Goal: Check status: Check status

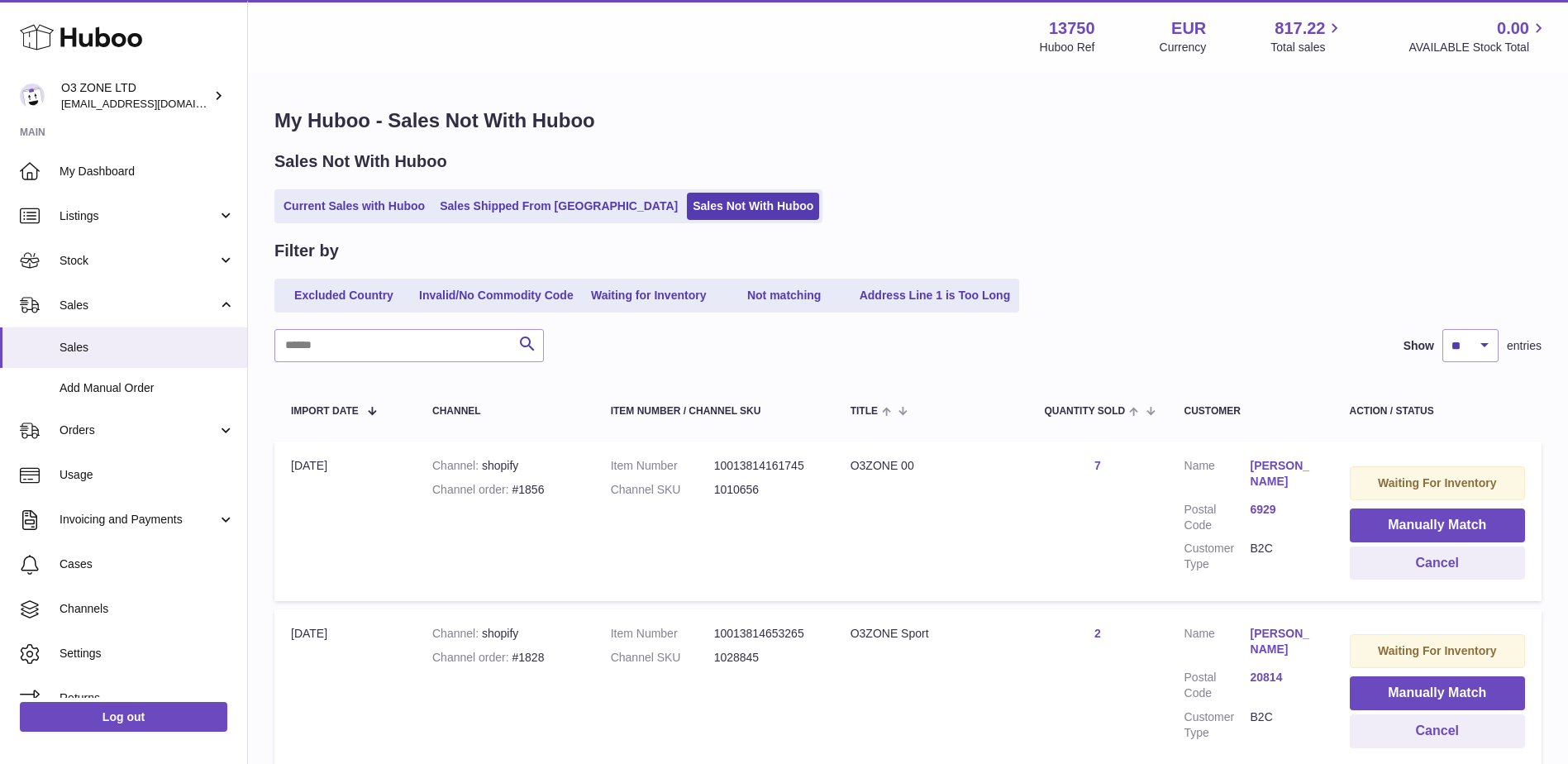
click at [516, 191] on ul "Current Sales with Huboo Sales Shipped From [GEOGRAPHIC_DATA] Sales Not With Hu…" at bounding box center [548, 207] width 548 height 34
click at [544, 203] on link "Sales Shipped From [GEOGRAPHIC_DATA]" at bounding box center [559, 206] width 250 height 27
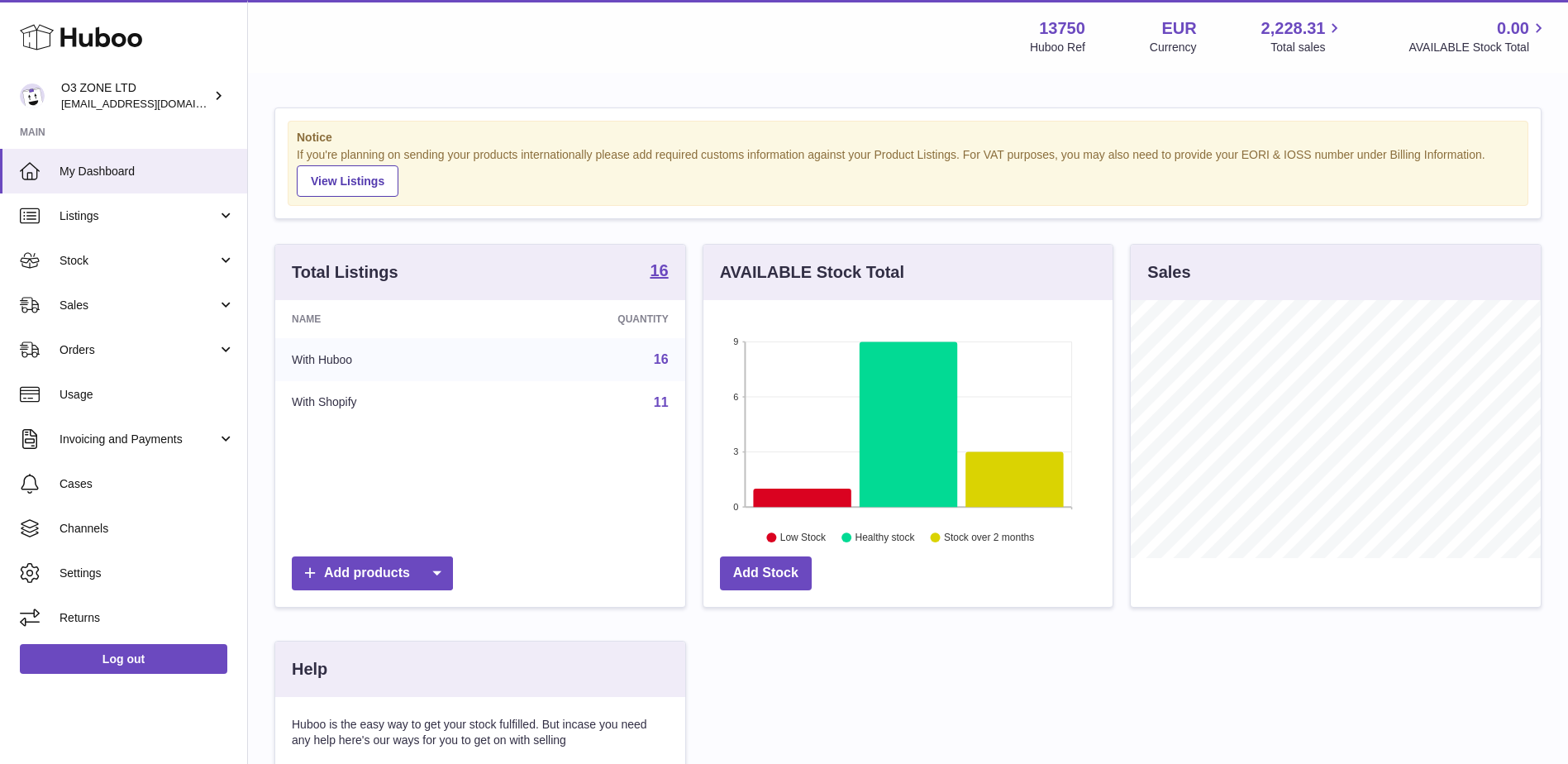
scroll to position [258, 409]
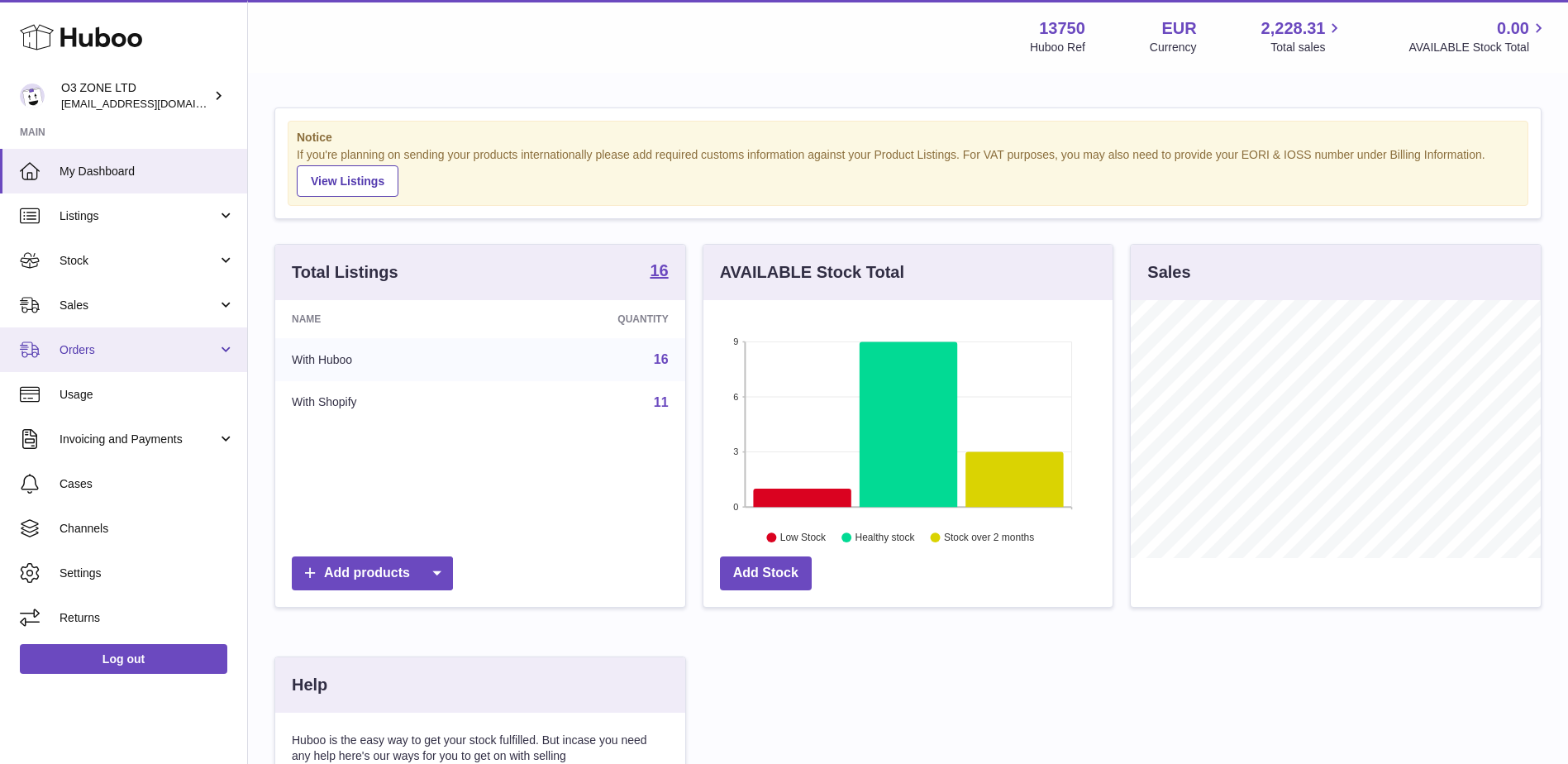
click at [140, 340] on link "Orders" at bounding box center [123, 350] width 247 height 44
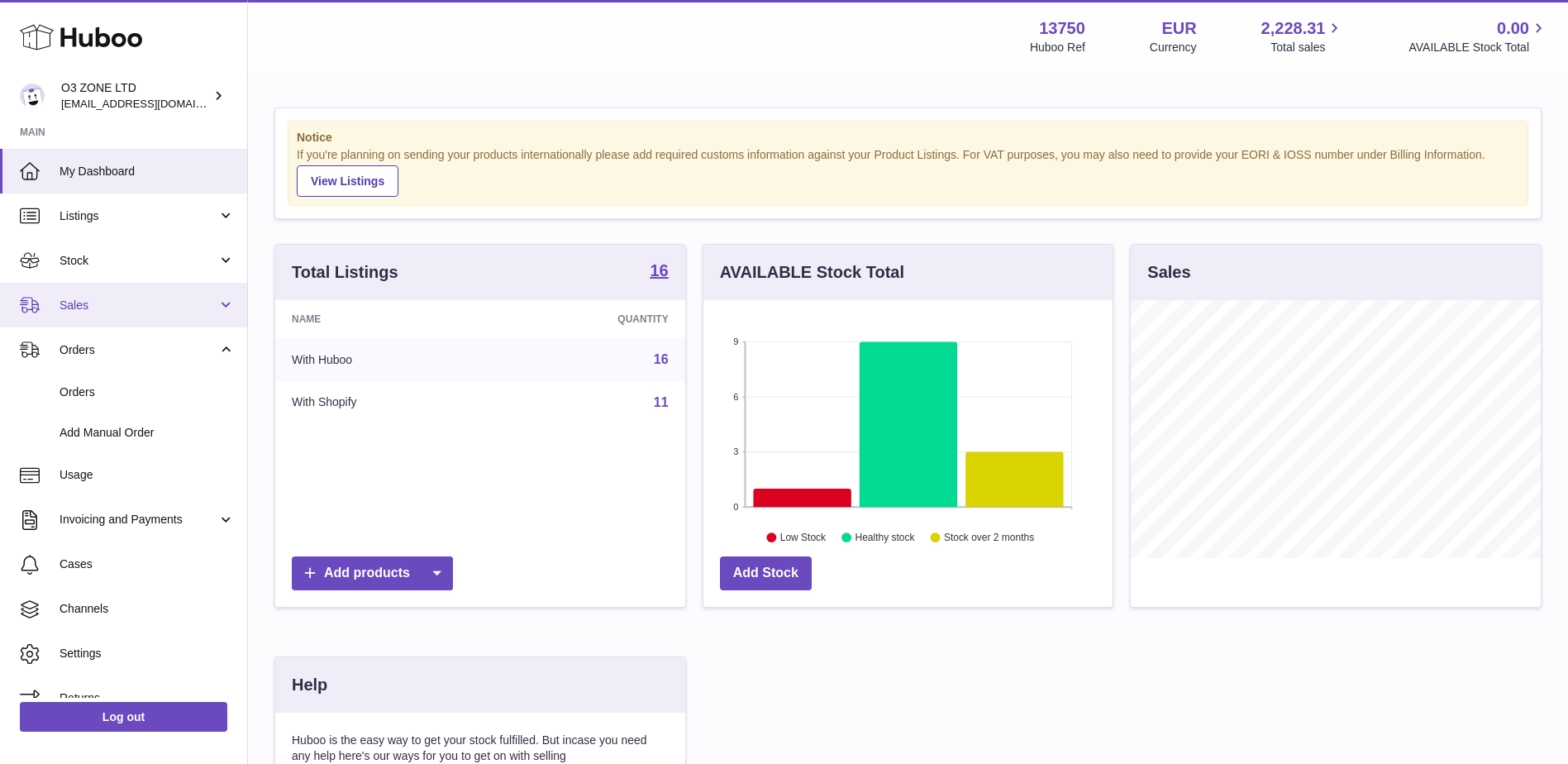
click at [97, 305] on span "Sales" at bounding box center [138, 305] width 158 height 15
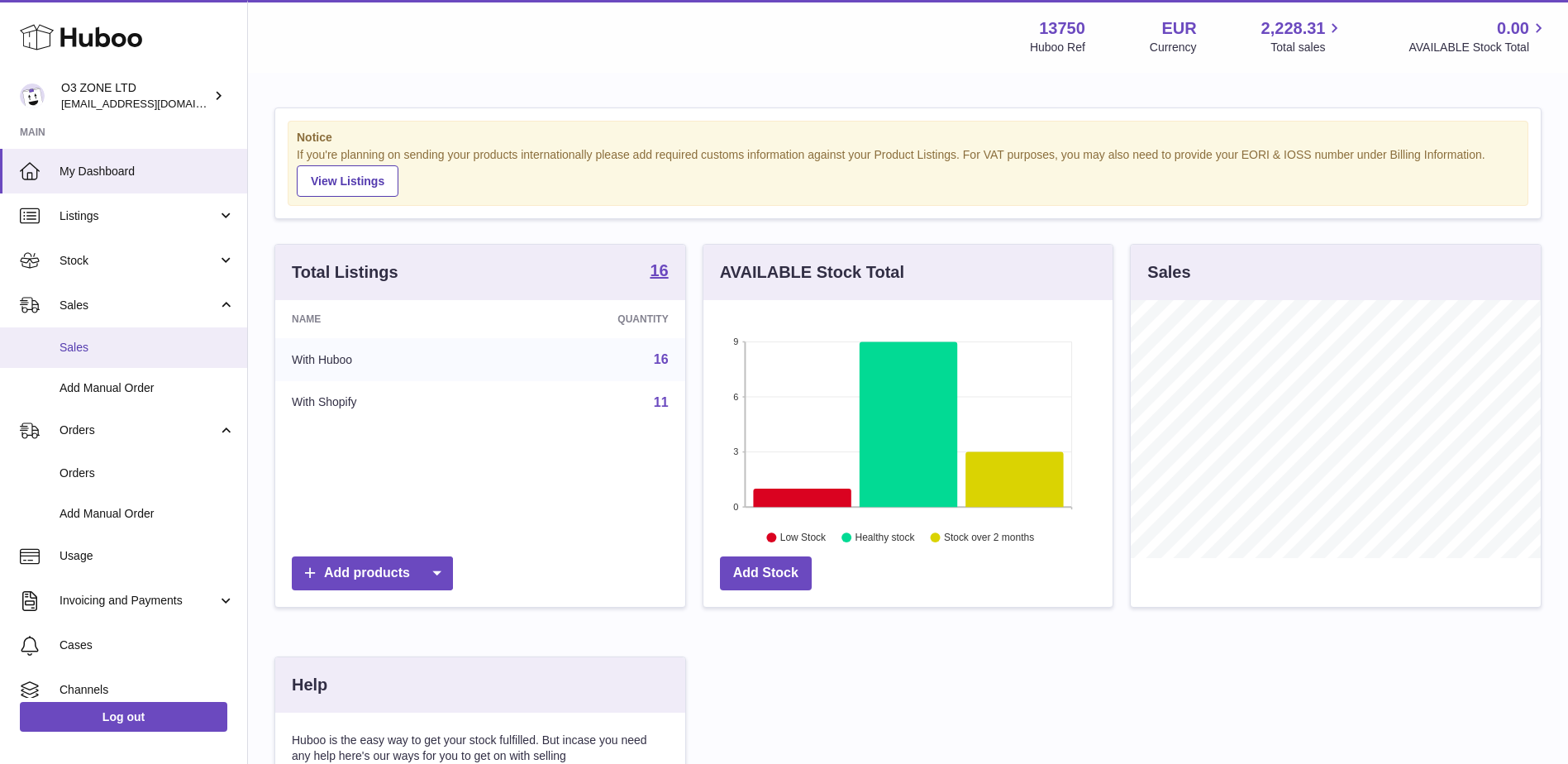
click at [91, 344] on span "Sales" at bounding box center [147, 348] width 175 height 15
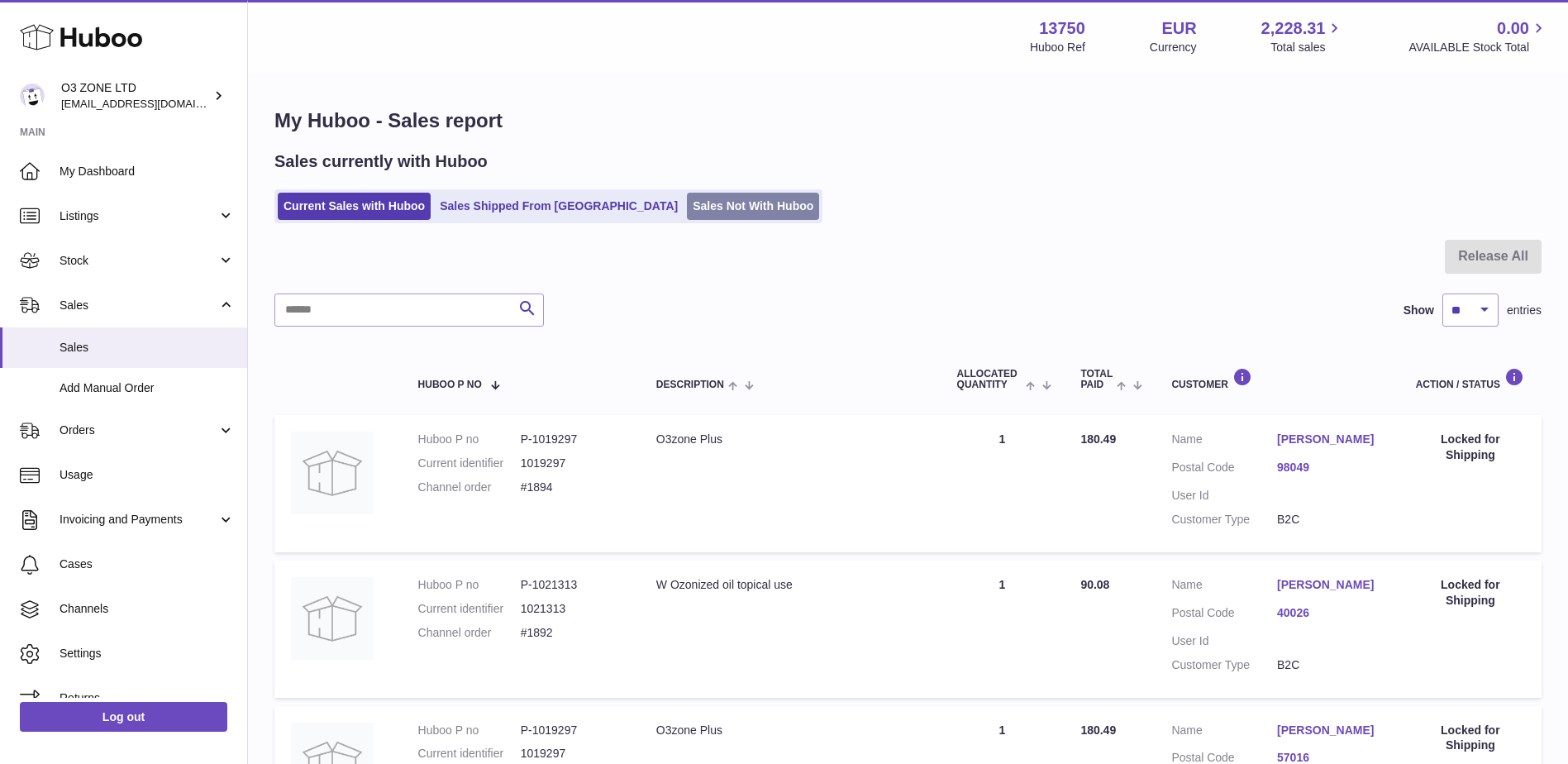
click at [688, 203] on link "Sales Not With Huboo" at bounding box center [753, 206] width 132 height 27
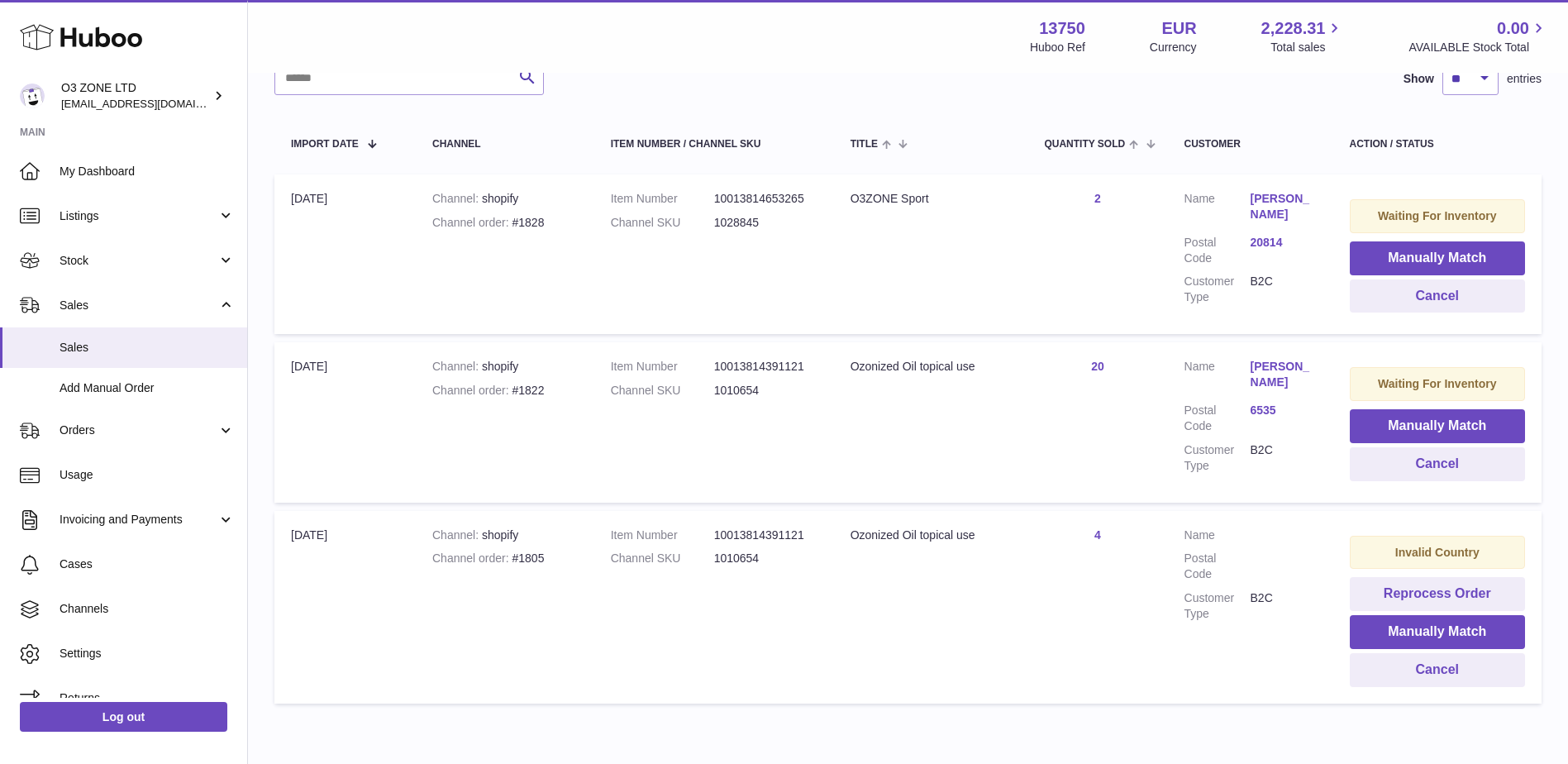
scroll to position [97, 0]
